Goal: Complete application form

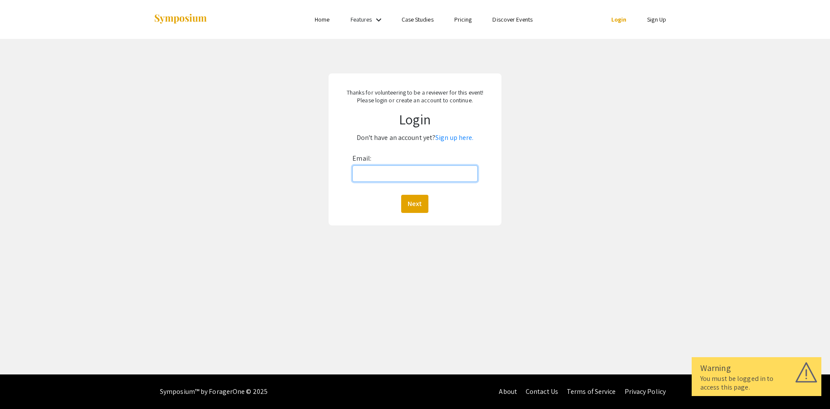
click at [386, 171] on input "Email:" at bounding box center [414, 174] width 125 height 16
type input "[EMAIL_ADDRESS][DOMAIN_NAME]"
click at [401, 195] on button "Next" at bounding box center [414, 204] width 27 height 18
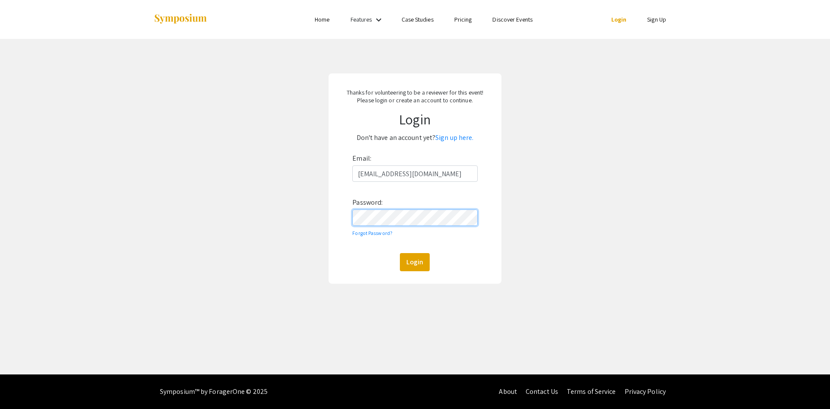
click at [400, 253] on button "Login" at bounding box center [415, 262] width 30 height 18
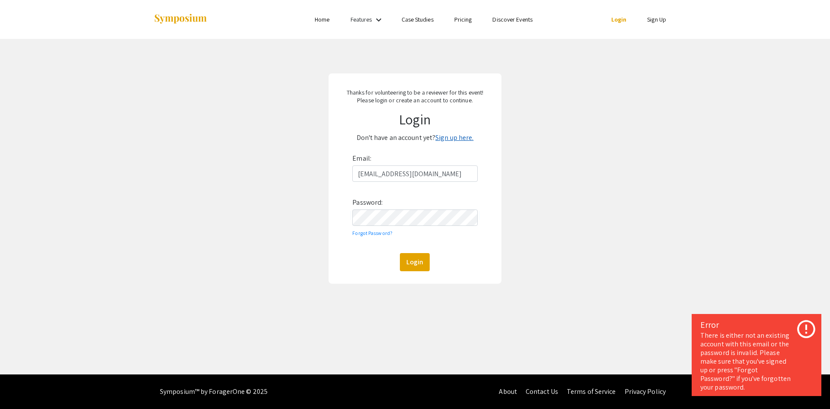
click at [460, 138] on link "Sign up here." at bounding box center [454, 137] width 38 height 9
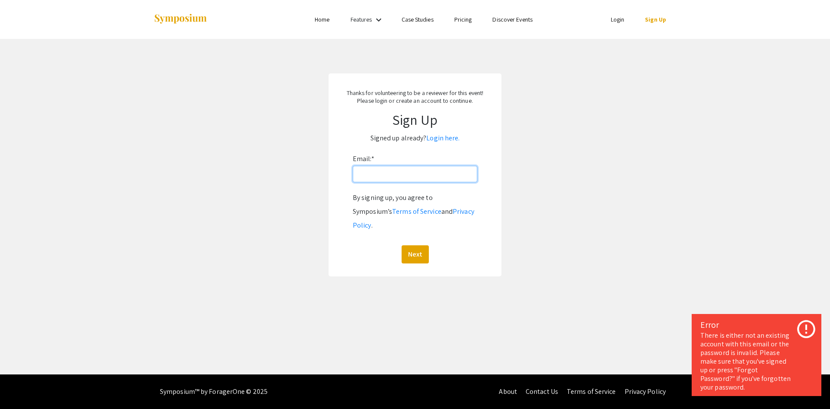
click at [407, 172] on input "Email: *" at bounding box center [415, 174] width 125 height 16
type input "[EMAIL_ADDRESS][DOMAIN_NAME]"
click at [402, 246] on button "Next" at bounding box center [415, 255] width 27 height 18
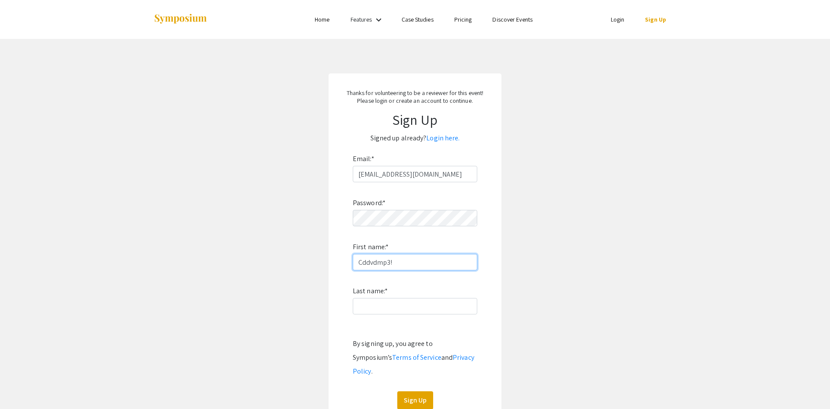
drag, startPoint x: 425, startPoint y: 264, endPoint x: 271, endPoint y: 258, distance: 154.5
click at [353, 258] on input "Cddvdmp3!" at bounding box center [415, 262] width 125 height 16
type input "[PERSON_NAME]"
click at [408, 392] on button "Sign Up" at bounding box center [415, 401] width 36 height 18
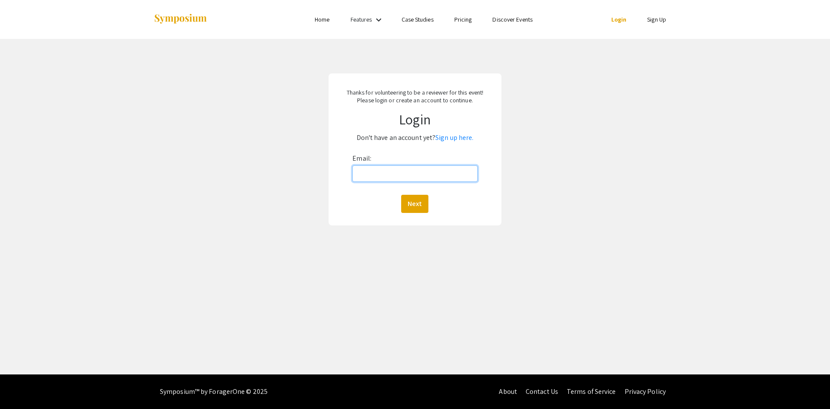
click at [402, 178] on input "Email:" at bounding box center [414, 174] width 125 height 16
type input "[EMAIL_ADDRESS][DOMAIN_NAME]"
click at [401, 195] on button "Next" at bounding box center [414, 204] width 27 height 18
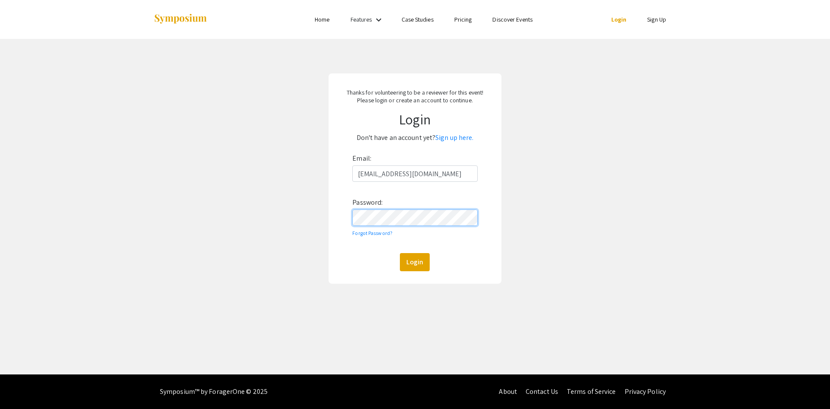
click at [400, 253] on button "Login" at bounding box center [415, 262] width 30 height 18
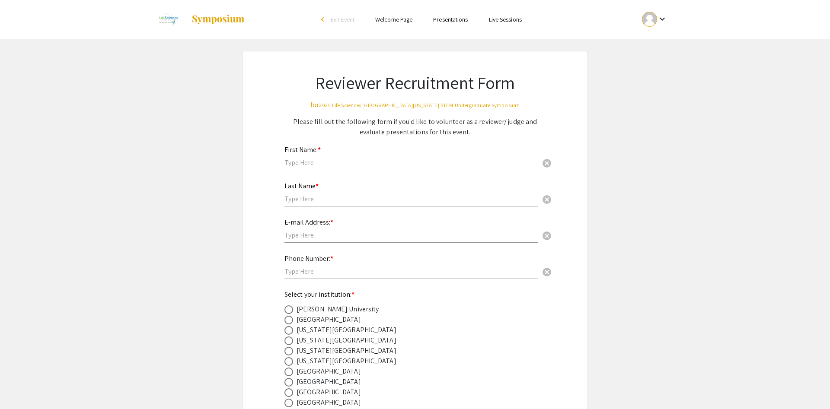
click at [297, 159] on input "text" at bounding box center [412, 162] width 254 height 9
type input "[PERSON_NAME]"
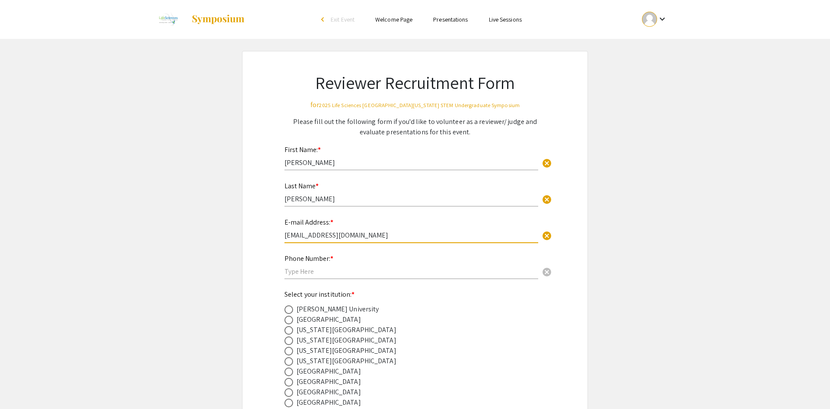
type input "[EMAIL_ADDRESS][DOMAIN_NAME]"
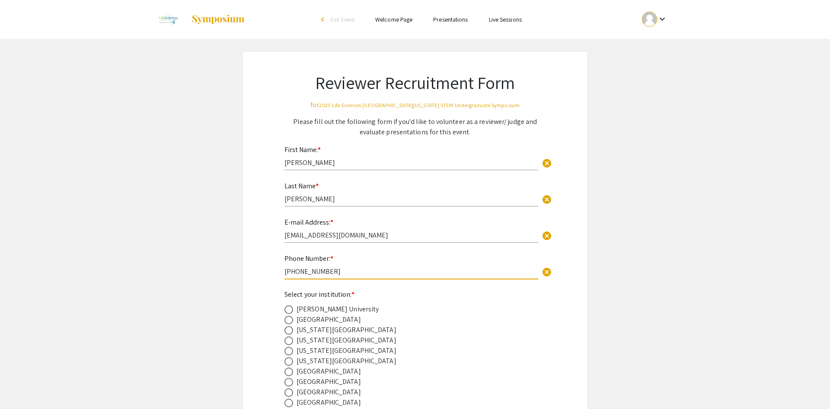
type input "[PHONE_NUMBER]"
click at [290, 348] on span at bounding box center [289, 351] width 9 height 9
click at [290, 348] on input "radio" at bounding box center [289, 351] width 9 height 9
radio input "true"
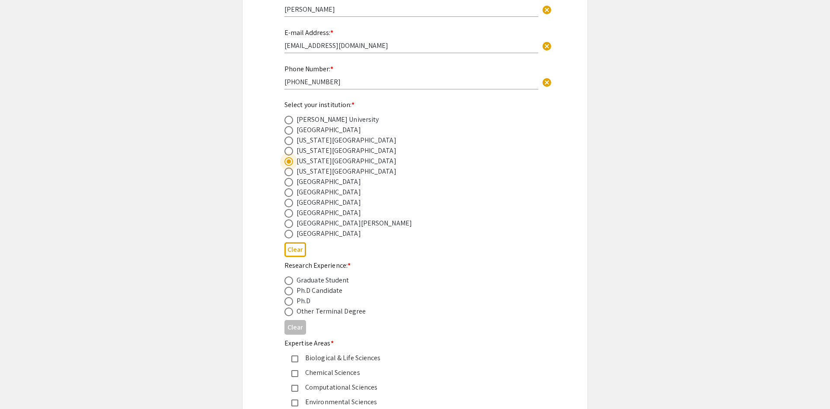
scroll to position [221, 0]
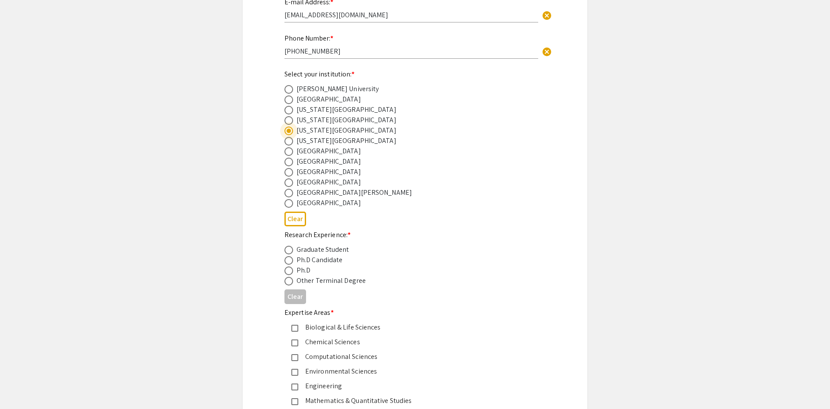
click at [291, 252] on span at bounding box center [289, 250] width 9 height 9
click at [291, 252] on input "radio" at bounding box center [289, 250] width 9 height 9
radio input "true"
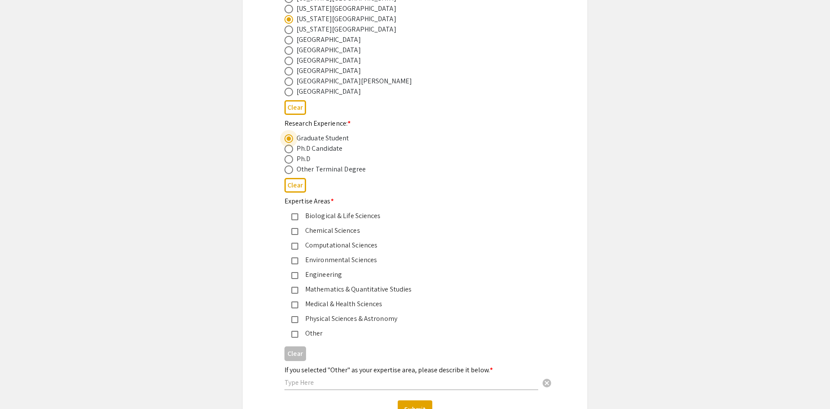
scroll to position [353, 0]
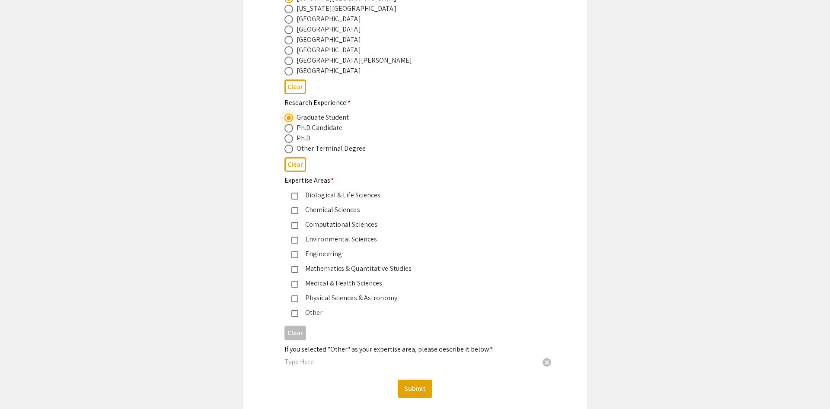
click at [316, 313] on div "Other" at bounding box center [411, 313] width 227 height 10
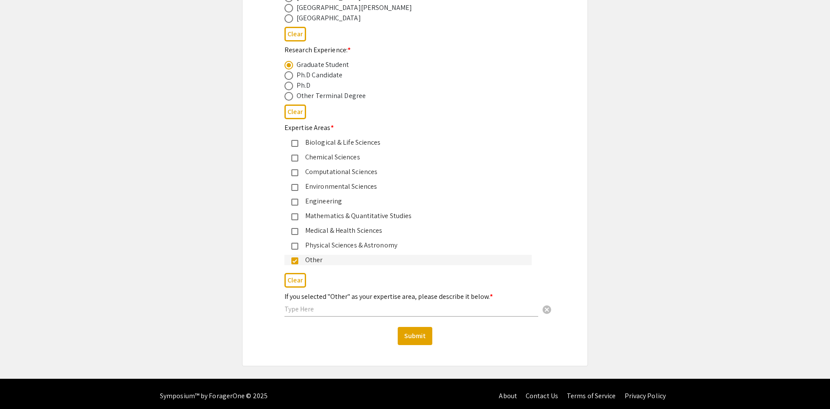
scroll to position [410, 0]
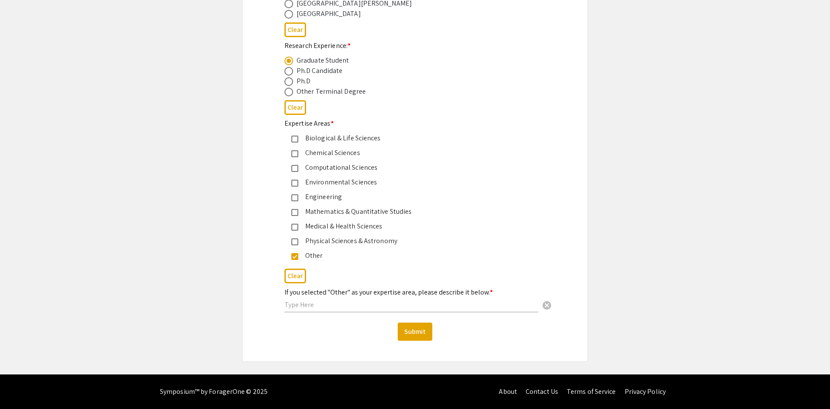
click at [335, 306] on input "text" at bounding box center [412, 305] width 254 height 9
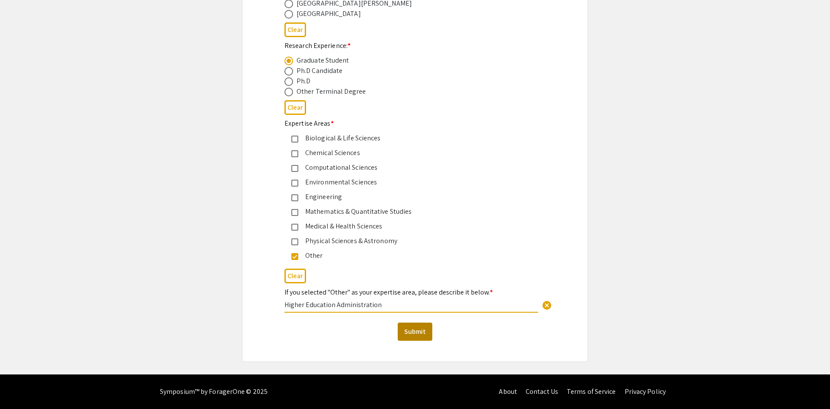
type input "Higher Education Administration"
click at [422, 336] on button "Submit" at bounding box center [415, 332] width 35 height 18
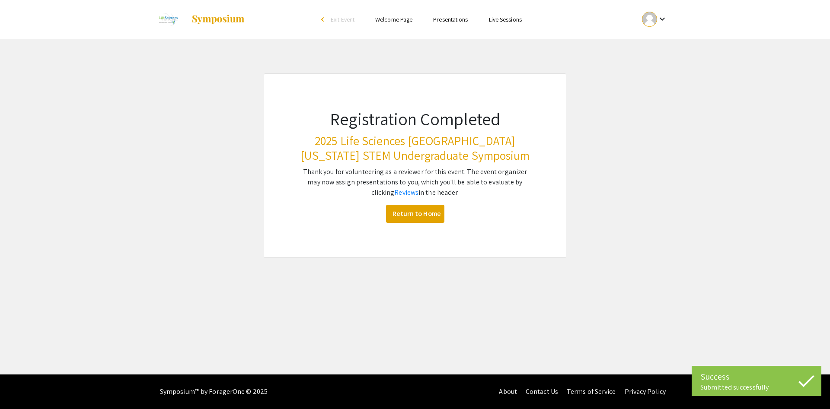
scroll to position [0, 0]
click at [418, 215] on link "Return to Home" at bounding box center [415, 214] width 58 height 18
